Goal: Task Accomplishment & Management: Manage account settings

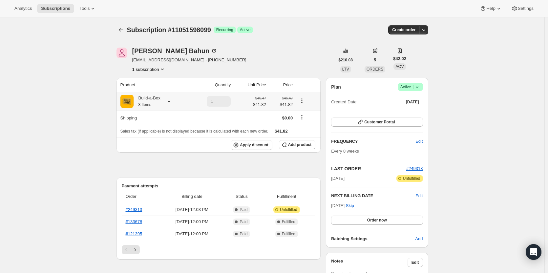
click at [150, 98] on div "Build-a-Box 3 Items" at bounding box center [147, 101] width 27 height 13
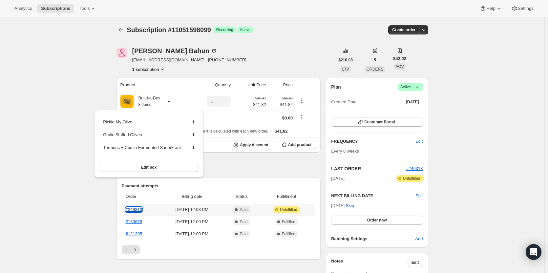
click at [133, 209] on link "#249313" at bounding box center [134, 209] width 17 height 5
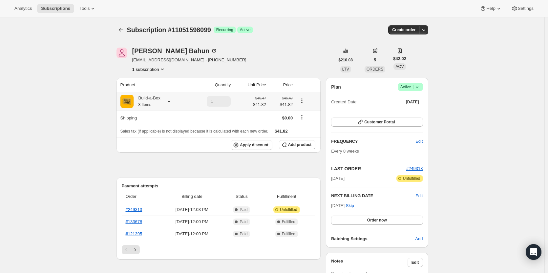
click at [154, 102] on div "Build-a-Box 3 Items" at bounding box center [147, 101] width 27 height 13
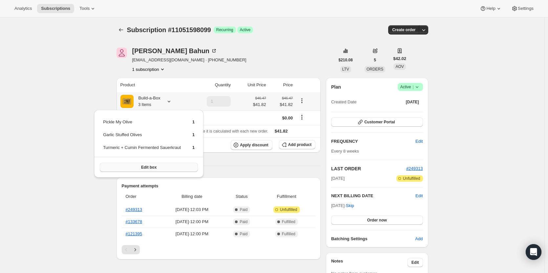
click at [142, 171] on button "Edit box" at bounding box center [149, 167] width 98 height 9
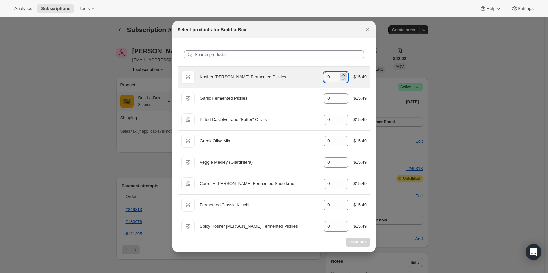
click at [342, 75] on icon ":re7:" at bounding box center [343, 75] width 7 height 7
type input "1"
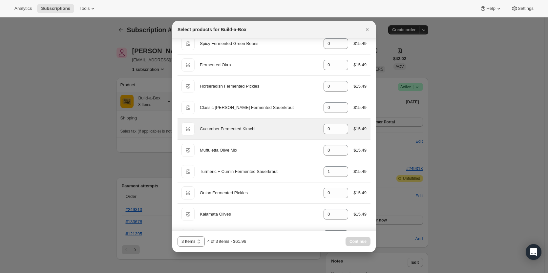
scroll to position [296, 0]
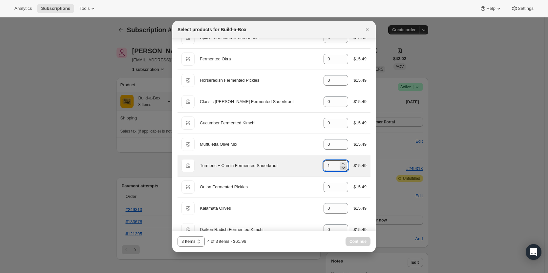
click at [343, 168] on icon ":re7:" at bounding box center [343, 168] width 7 height 7
type input "0"
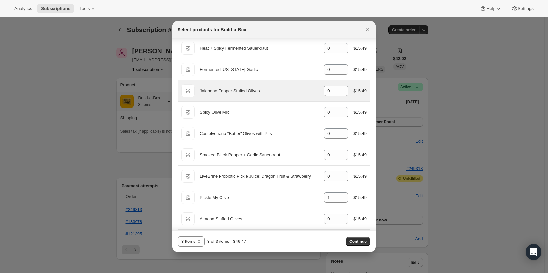
scroll to position [591, 0]
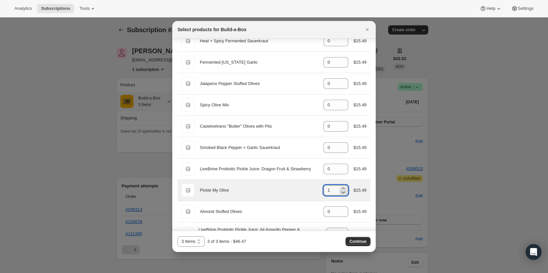
click at [340, 193] on icon ":re7:" at bounding box center [343, 192] width 7 height 7
type input "0"
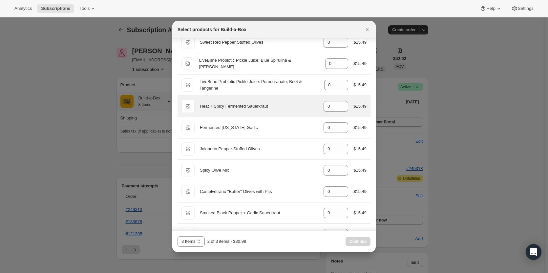
scroll to position [525, 0]
click at [342, 104] on icon ":re7:" at bounding box center [343, 105] width 3 height 2
type input "1"
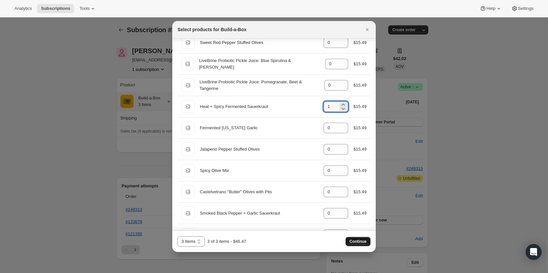
click at [362, 243] on span "Continue" at bounding box center [358, 241] width 17 height 5
